Goal: Task Accomplishment & Management: Use online tool/utility

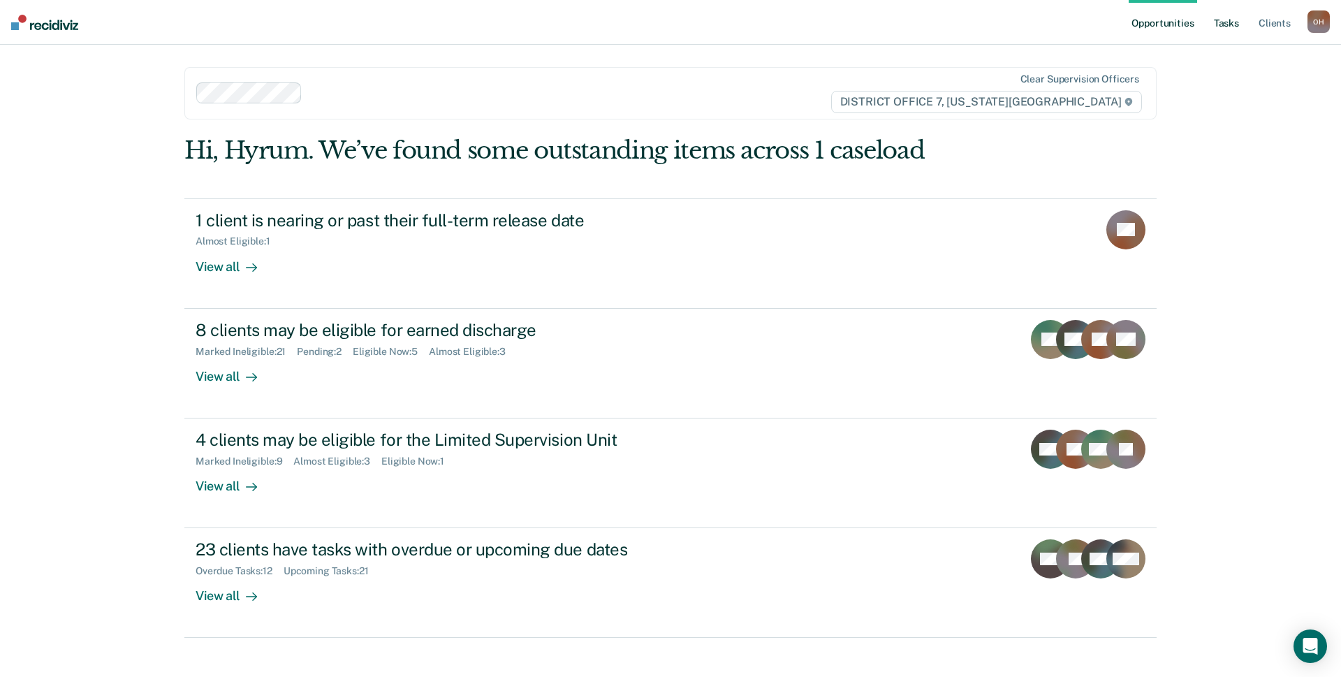
click at [1234, 33] on link "Tasks" at bounding box center [1226, 22] width 31 height 45
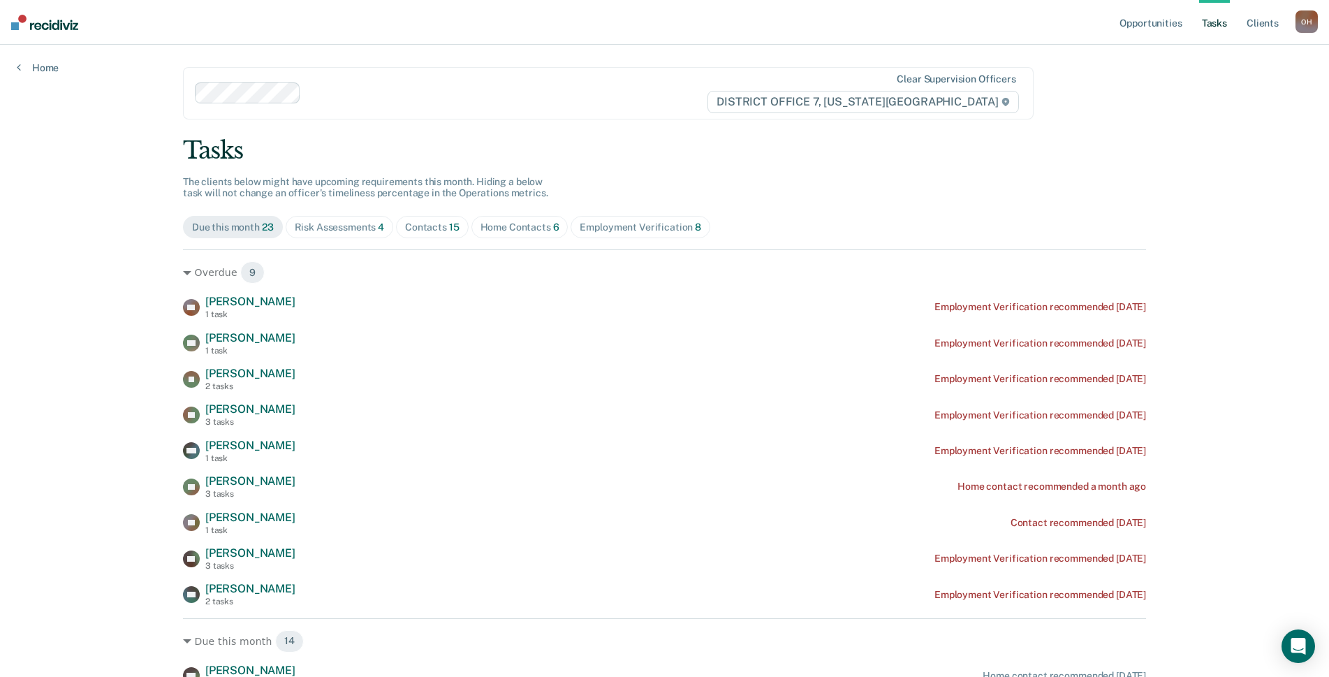
click at [344, 212] on div "Tasks The clients below might have upcoming requirements this month. Hiding a b…" at bounding box center [664, 645] width 963 height 1018
click at [347, 223] on div "Risk Assessments 4" at bounding box center [340, 227] width 90 height 12
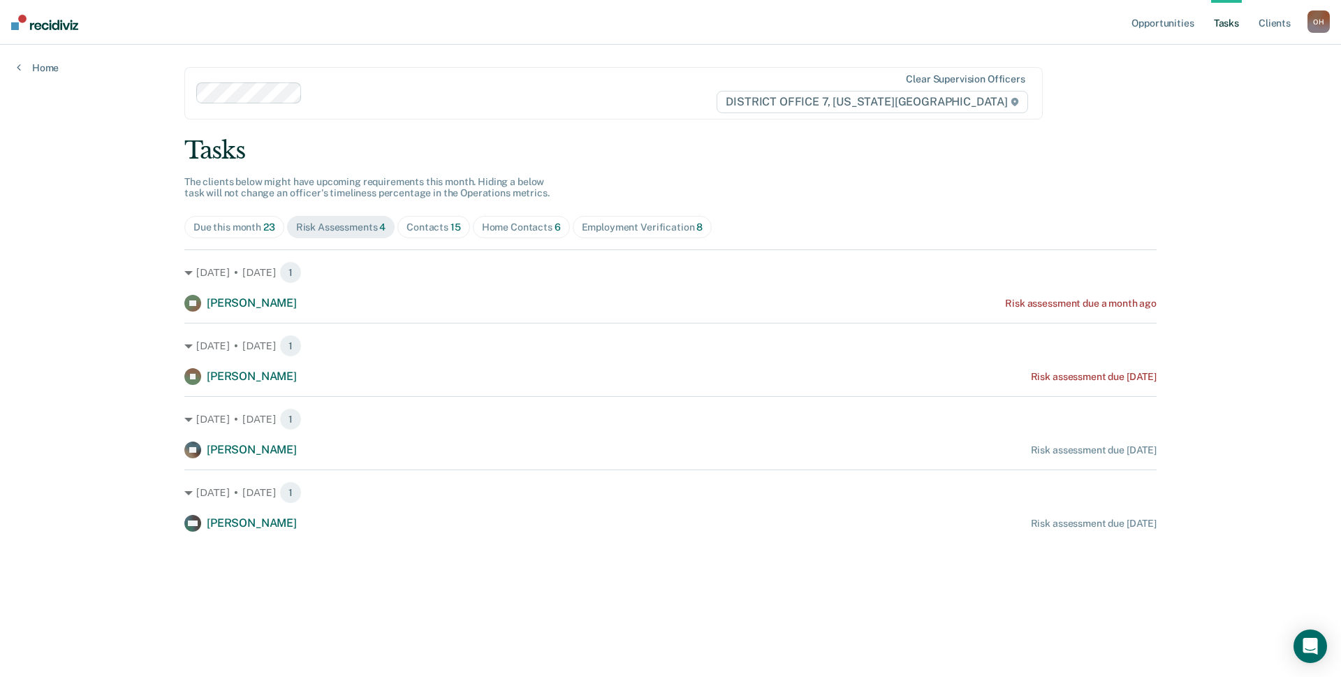
click at [436, 221] on div "Contacts 15" at bounding box center [433, 227] width 54 height 12
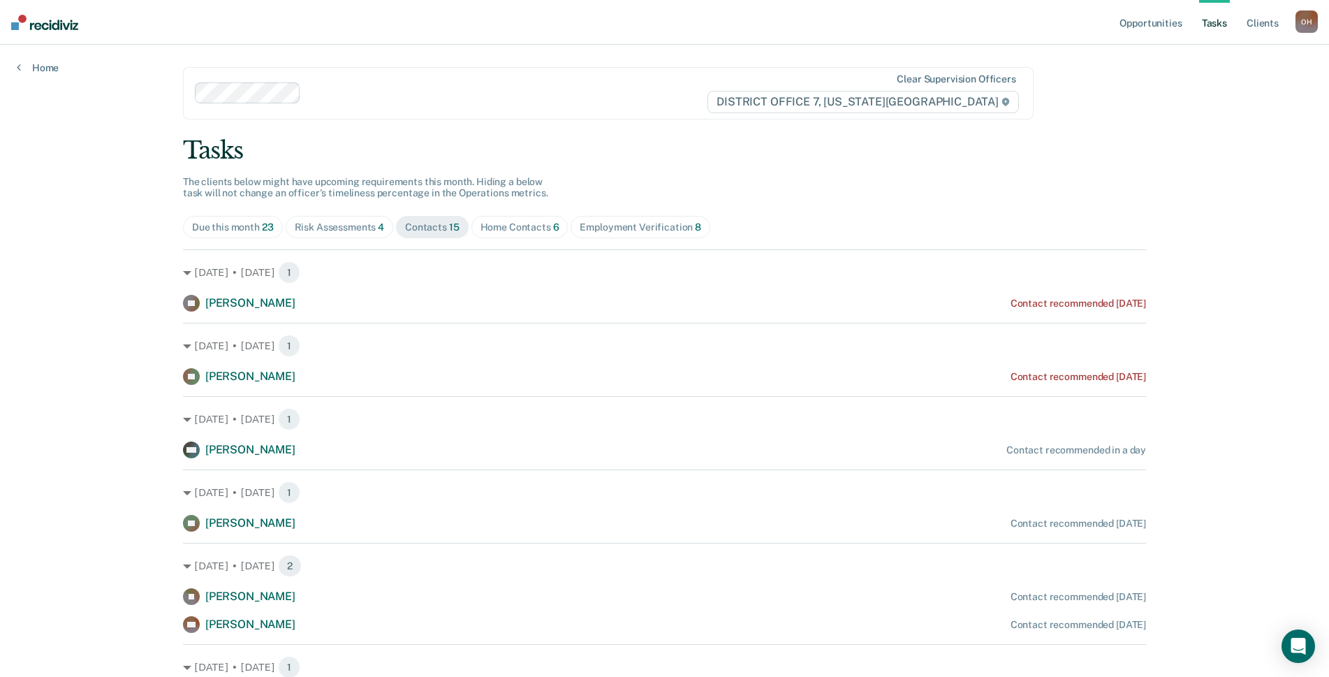
click at [526, 238] on span "Home Contacts 6" at bounding box center [519, 227] width 97 height 22
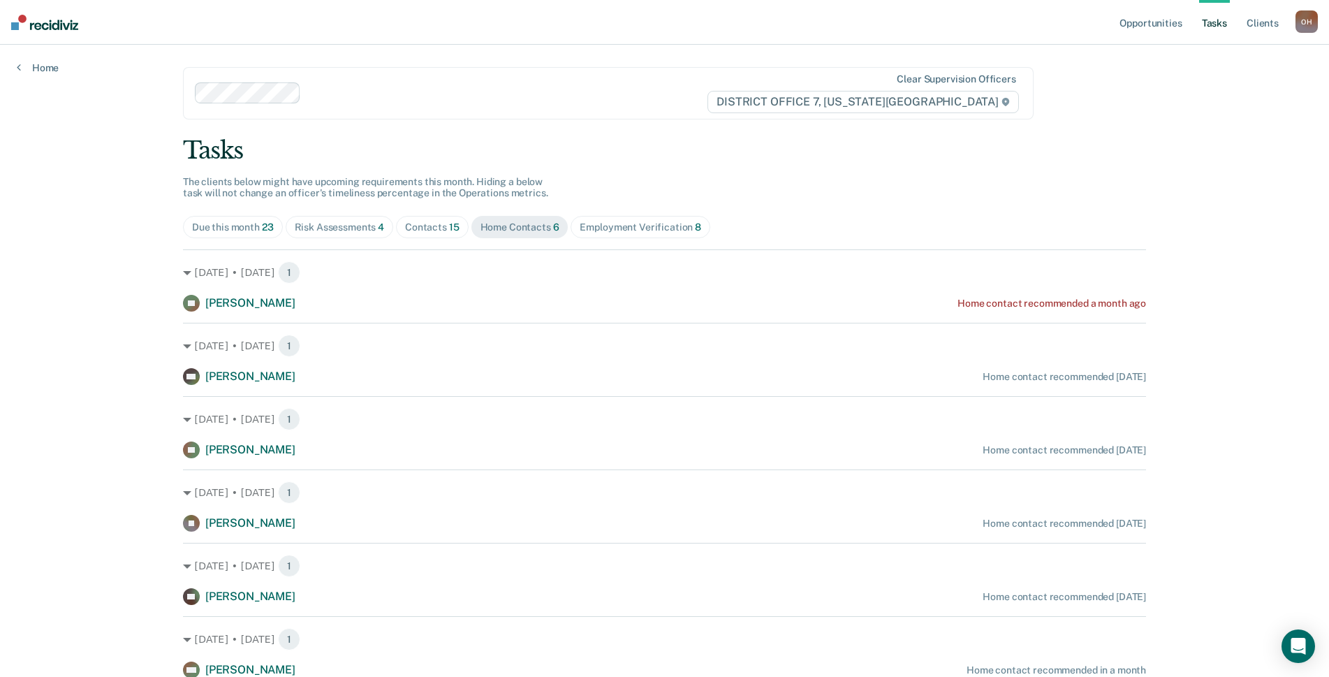
click at [455, 227] on span "Contacts 15" at bounding box center [432, 227] width 73 height 22
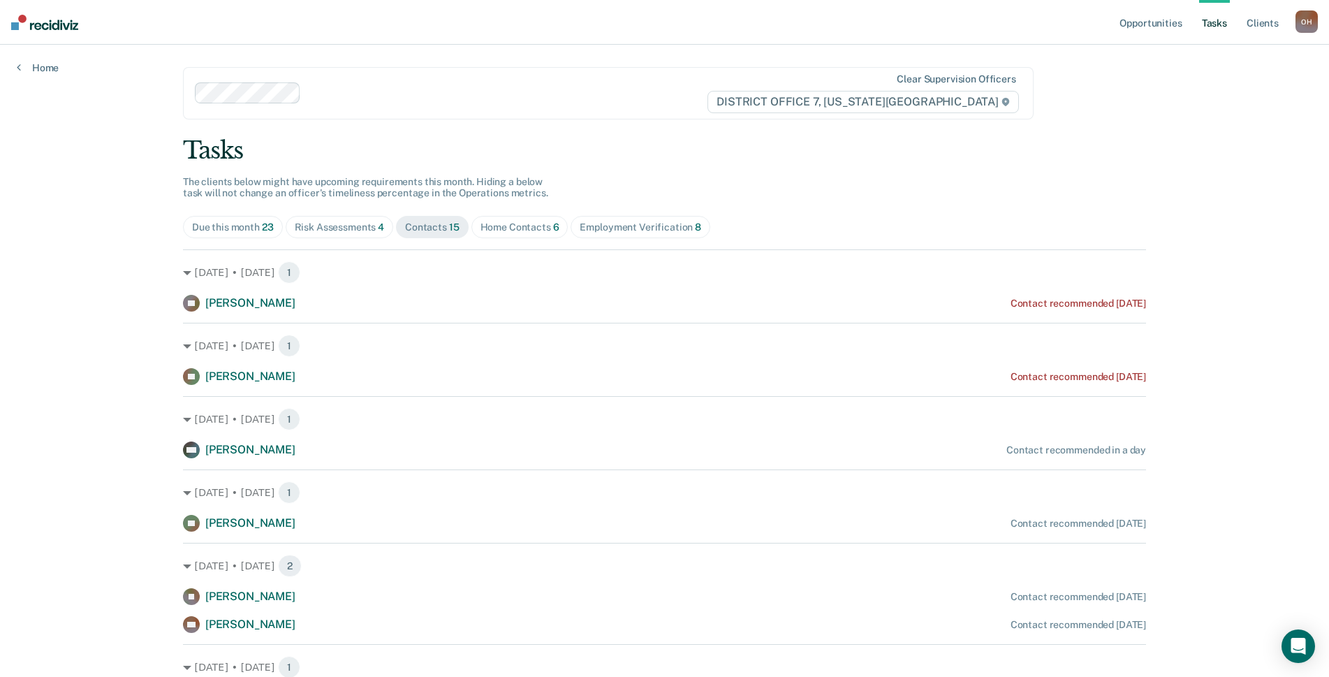
click at [503, 223] on div "Home Contacts 6" at bounding box center [519, 227] width 79 height 12
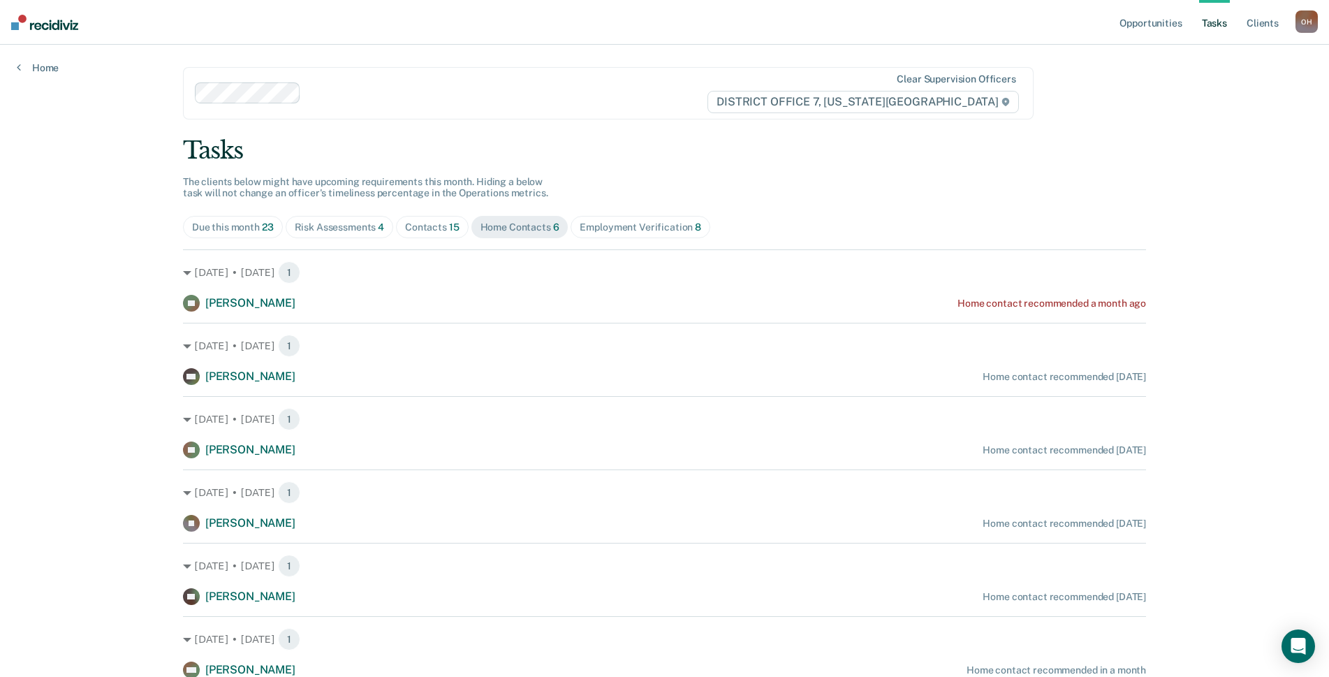
click at [252, 228] on div "Due this month 23" at bounding box center [233, 227] width 82 height 12
